Goal: Navigation & Orientation: Find specific page/section

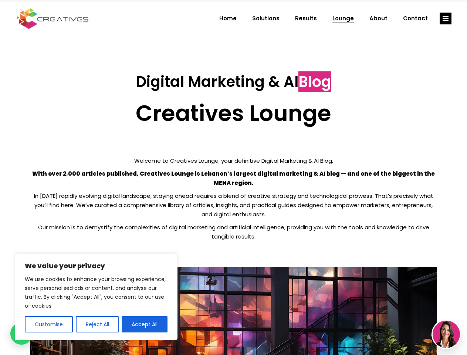
click at [233, 178] on p "With over 2,000 articles published, Creatives Lounge is Lebanon’s largest digit…" at bounding box center [233, 178] width 407 height 18
click at [48, 324] on button "Customise" at bounding box center [49, 324] width 48 height 16
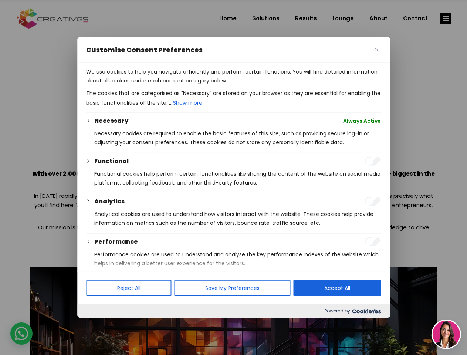
click at [97, 324] on div at bounding box center [233, 177] width 467 height 355
click at [145, 85] on p "We use cookies to help you navigate efficiently and perform certain functions. …" at bounding box center [233, 76] width 295 height 18
click at [446, 18] on div at bounding box center [233, 177] width 467 height 355
click at [446, 334] on img at bounding box center [446, 334] width 27 height 27
